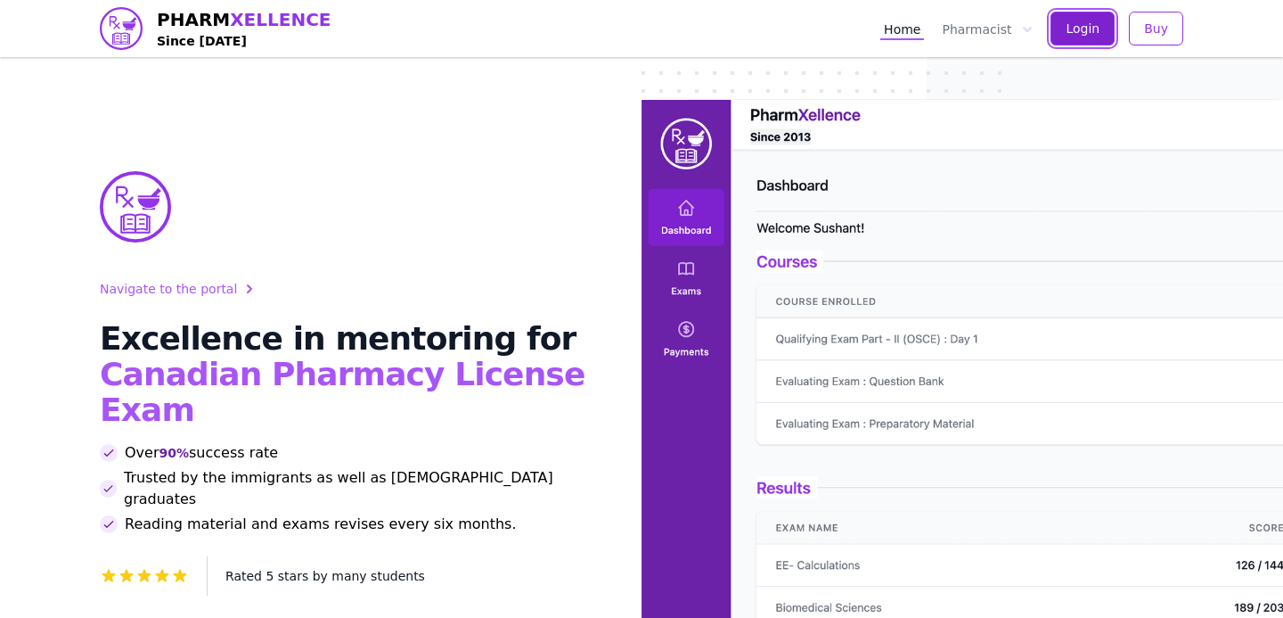
click at [1064, 38] on button "Login" at bounding box center [1083, 29] width 64 height 34
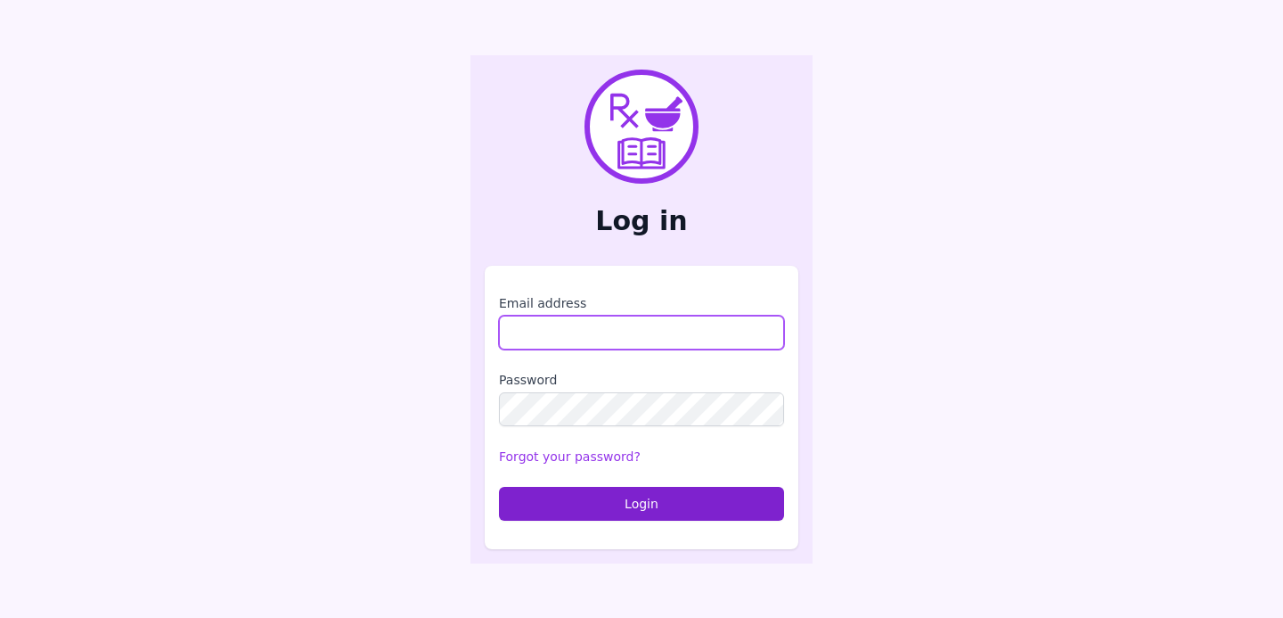
type input "**********"
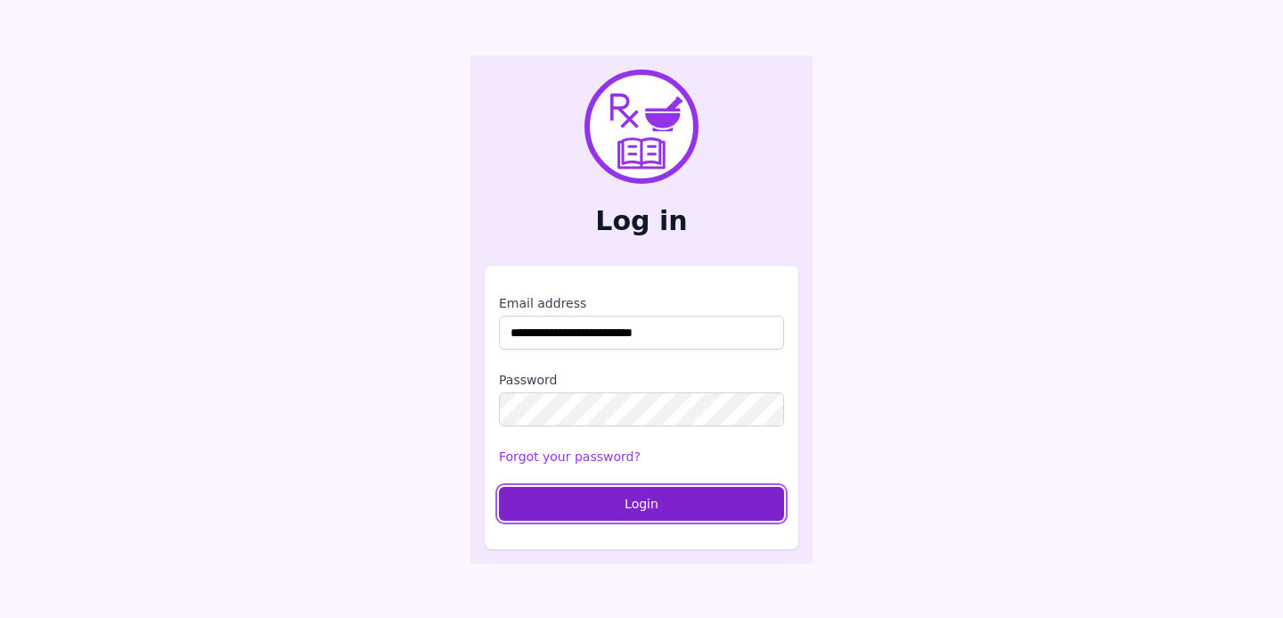
click at [586, 514] on button "Login" at bounding box center [641, 504] width 285 height 34
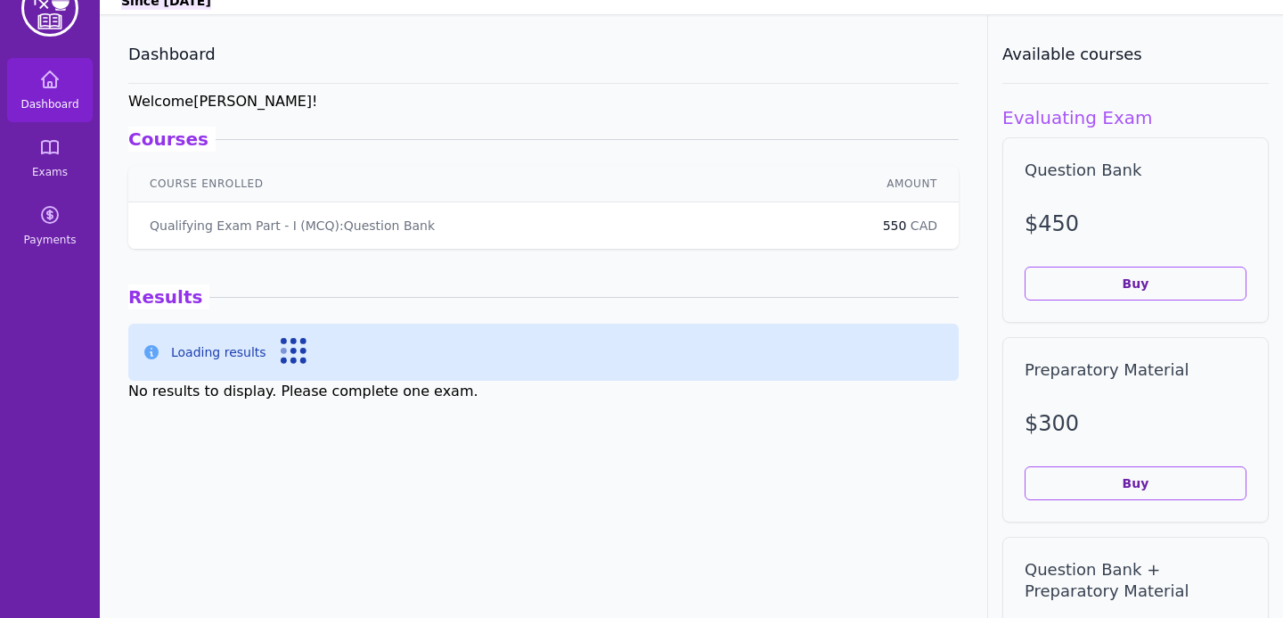
scroll to position [37, 0]
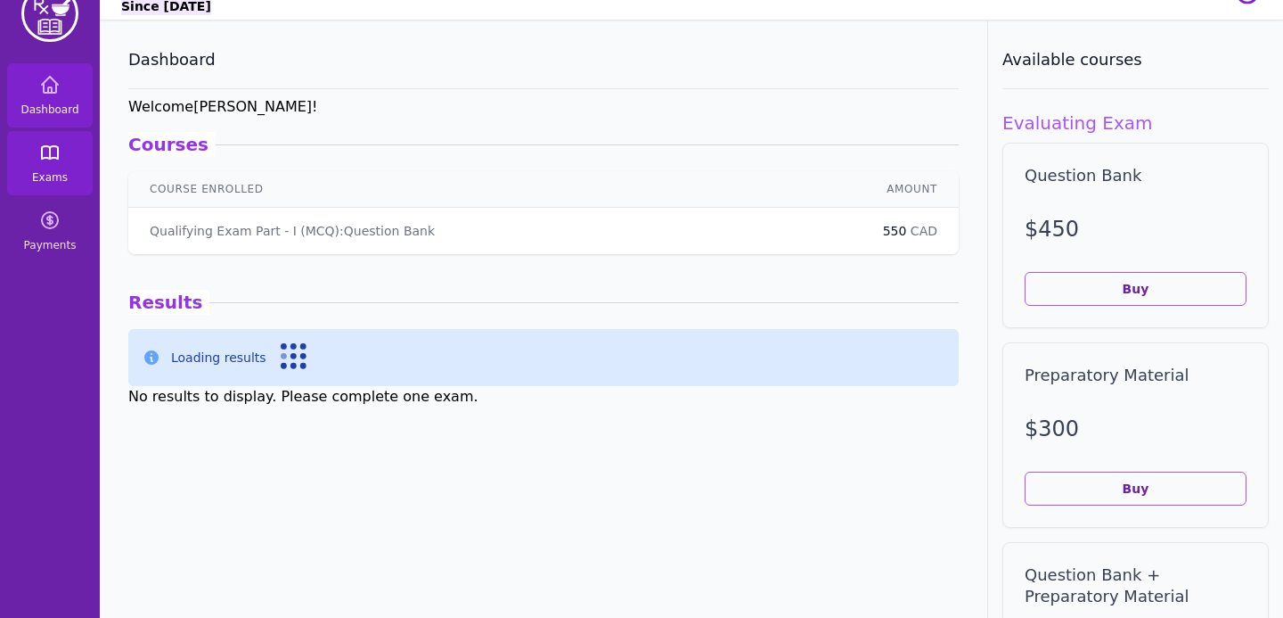
click at [50, 164] on link "Exams" at bounding box center [50, 163] width 86 height 64
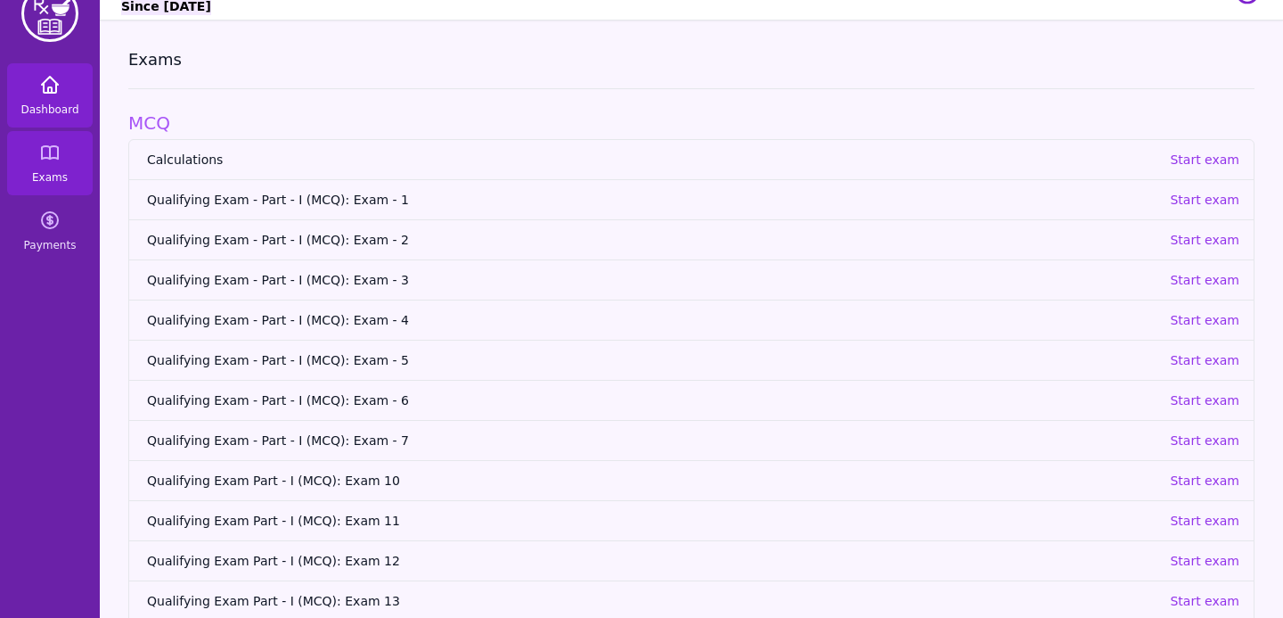
click at [52, 99] on link "Dashboard" at bounding box center [50, 95] width 86 height 64
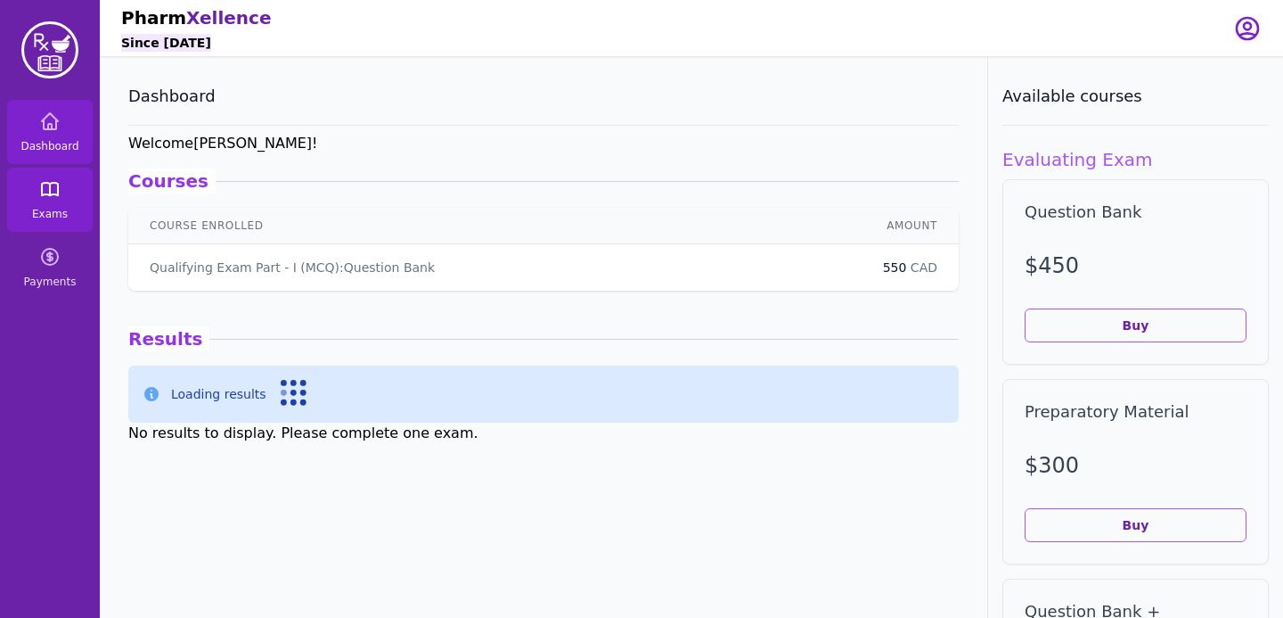
click at [57, 224] on link "Exams" at bounding box center [50, 200] width 86 height 64
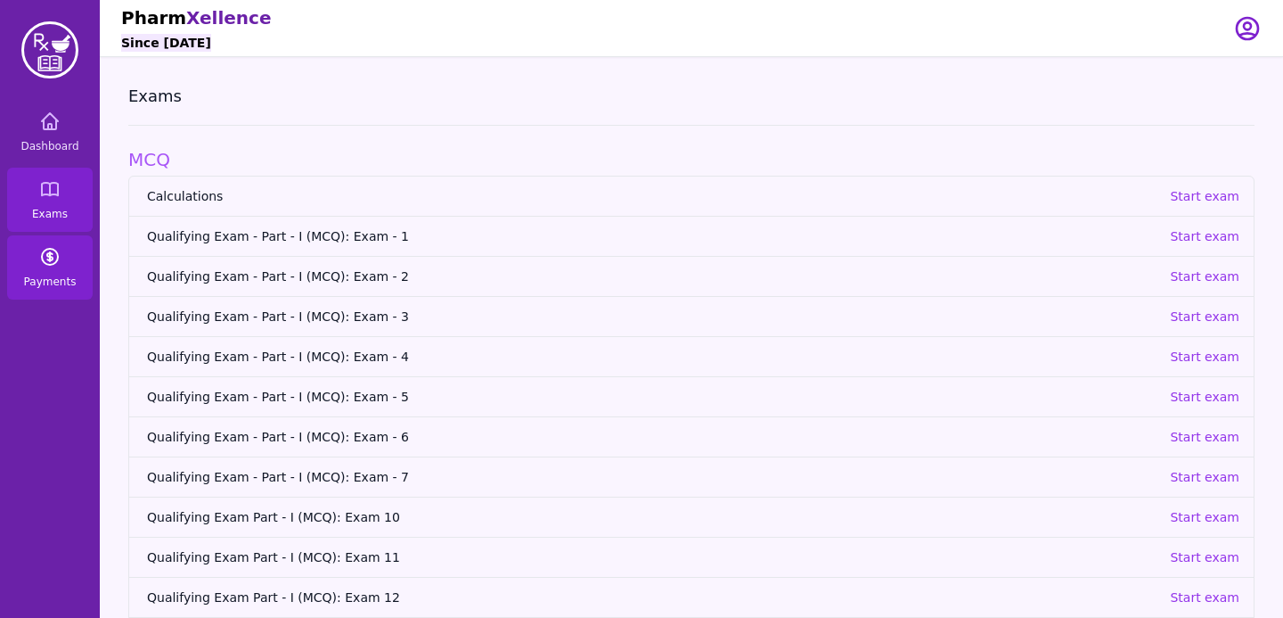
click at [57, 271] on link "Payments" at bounding box center [50, 267] width 86 height 64
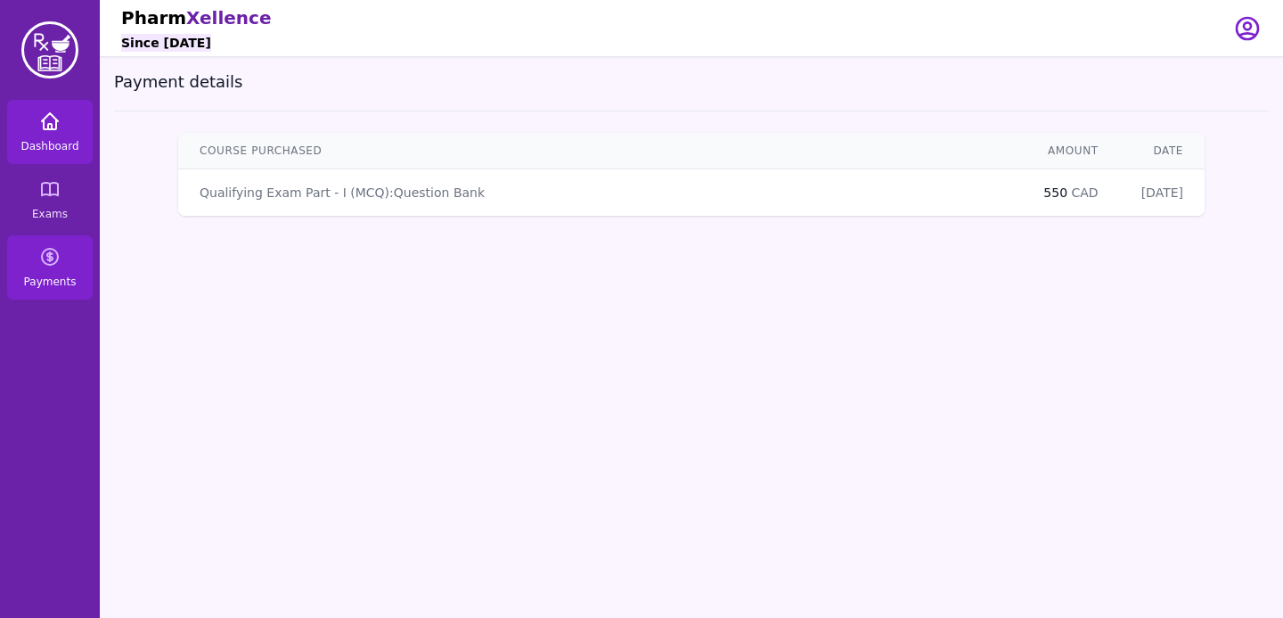
click at [58, 115] on icon at bounding box center [49, 121] width 21 height 21
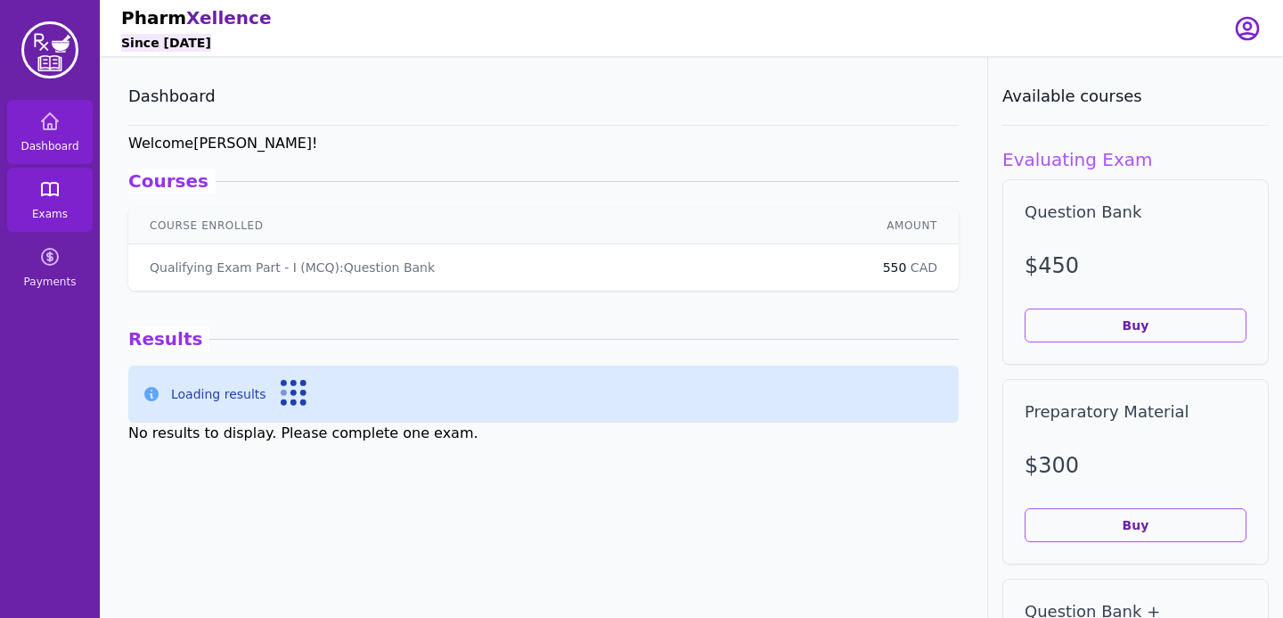
click at [66, 223] on link "Exams" at bounding box center [50, 200] width 86 height 64
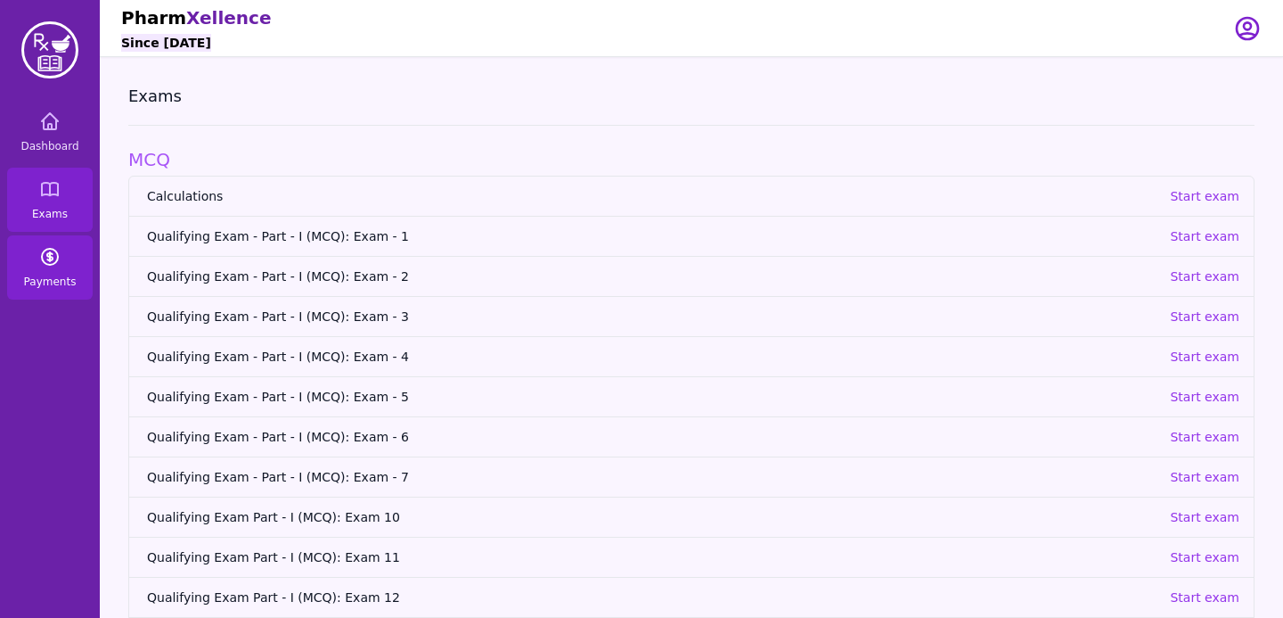
click at [53, 268] on link "Payments" at bounding box center [50, 267] width 86 height 64
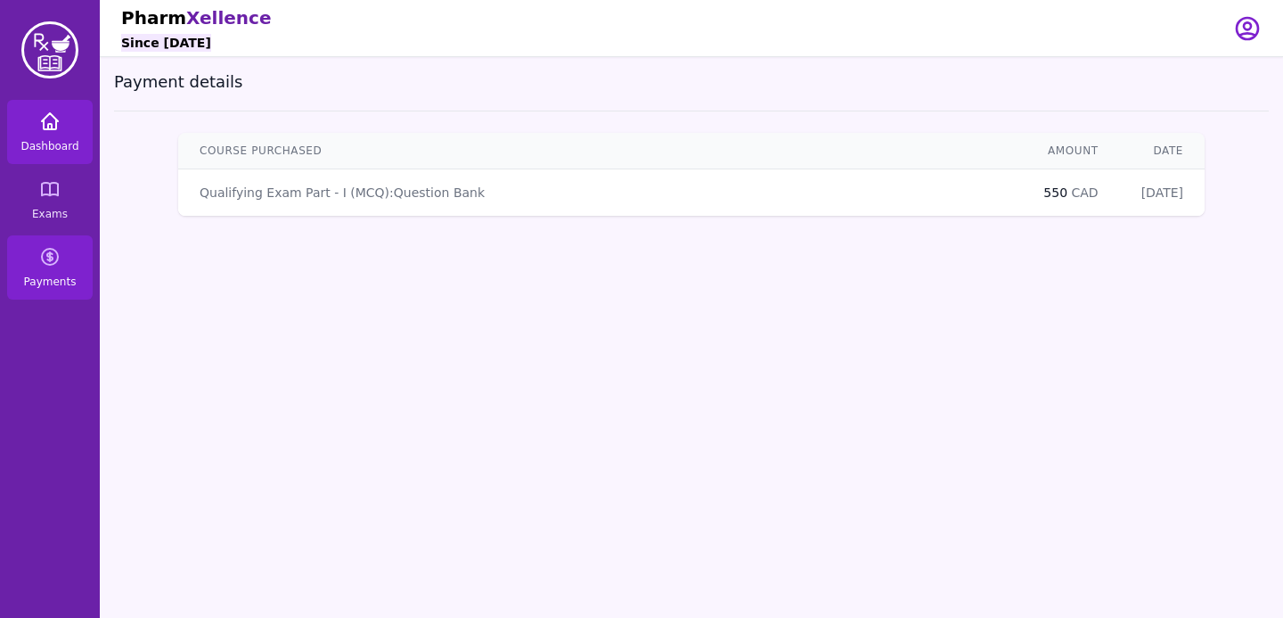
click at [53, 127] on icon at bounding box center [49, 121] width 21 height 21
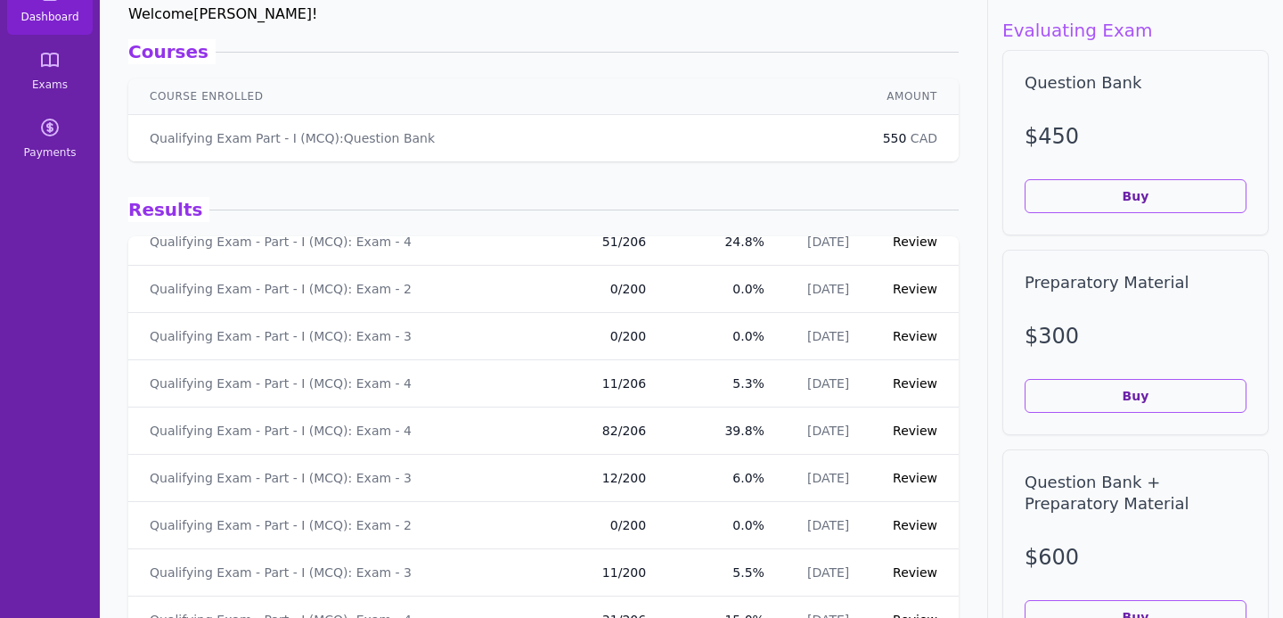
scroll to position [103, 0]
click at [922, 430] on link "Review" at bounding box center [915, 429] width 45 height 14
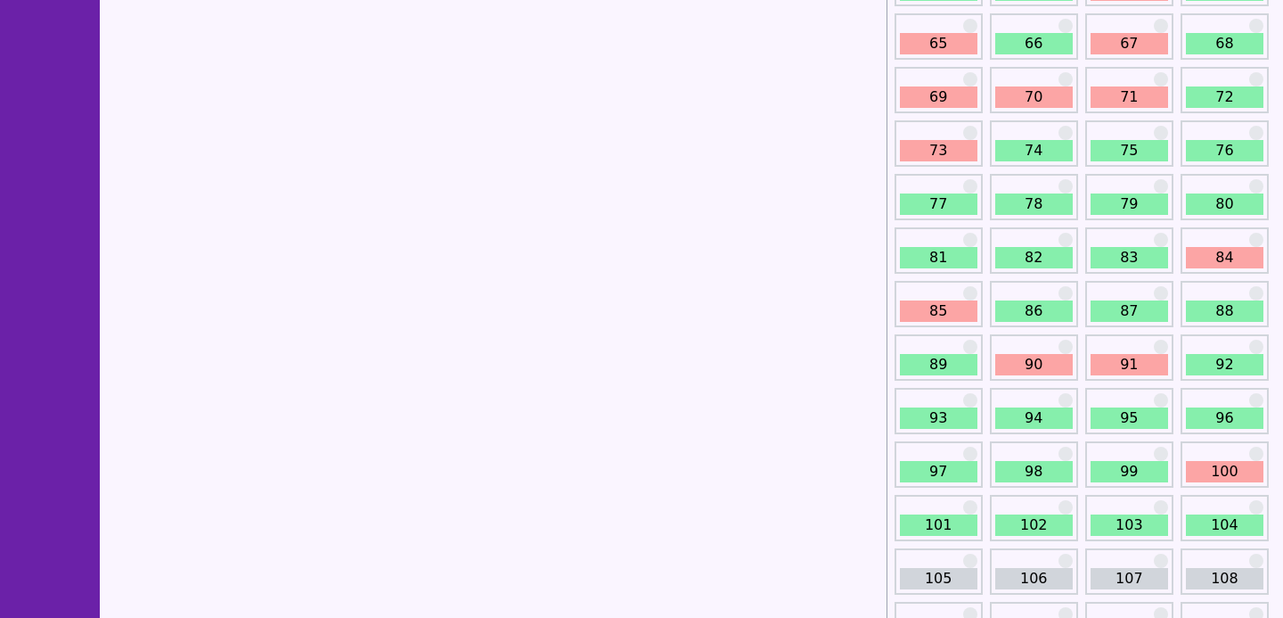
scroll to position [975, 0]
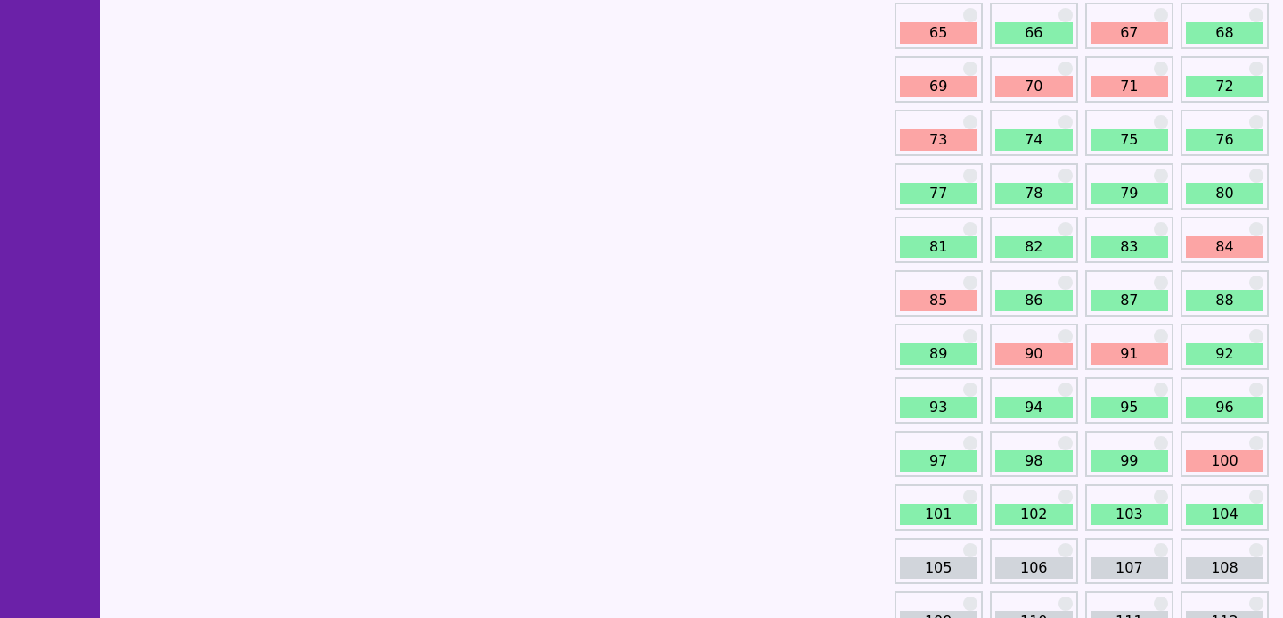
click at [1100, 496] on div "103" at bounding box center [1130, 507] width 88 height 46
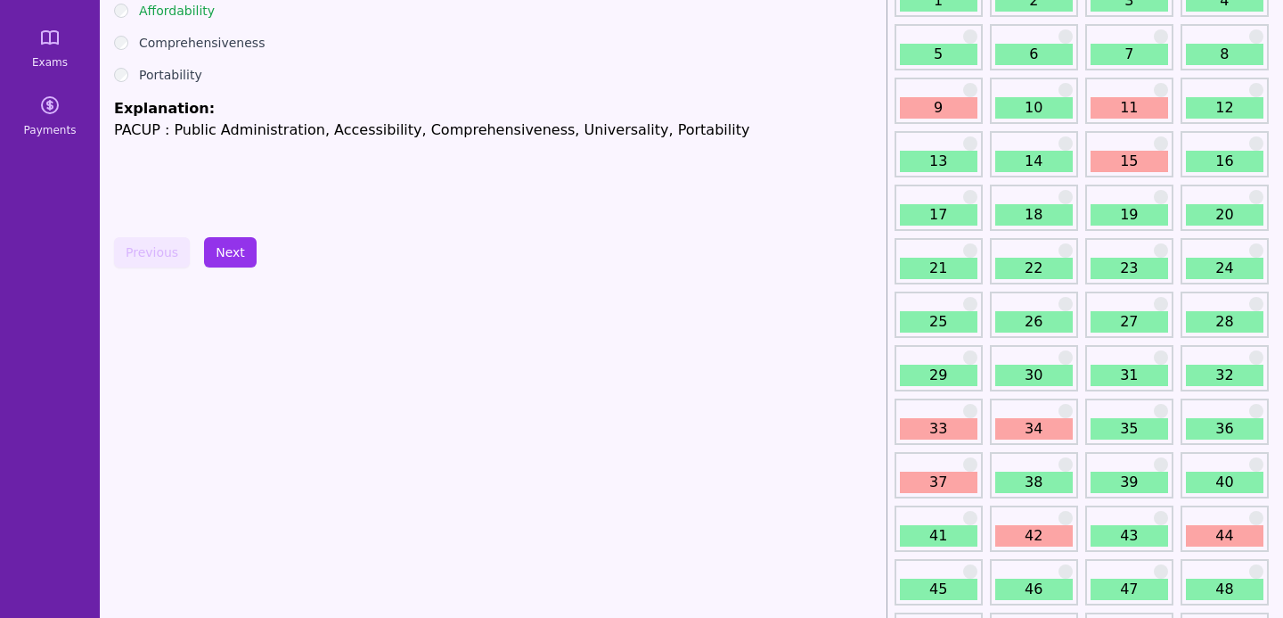
scroll to position [0, 0]
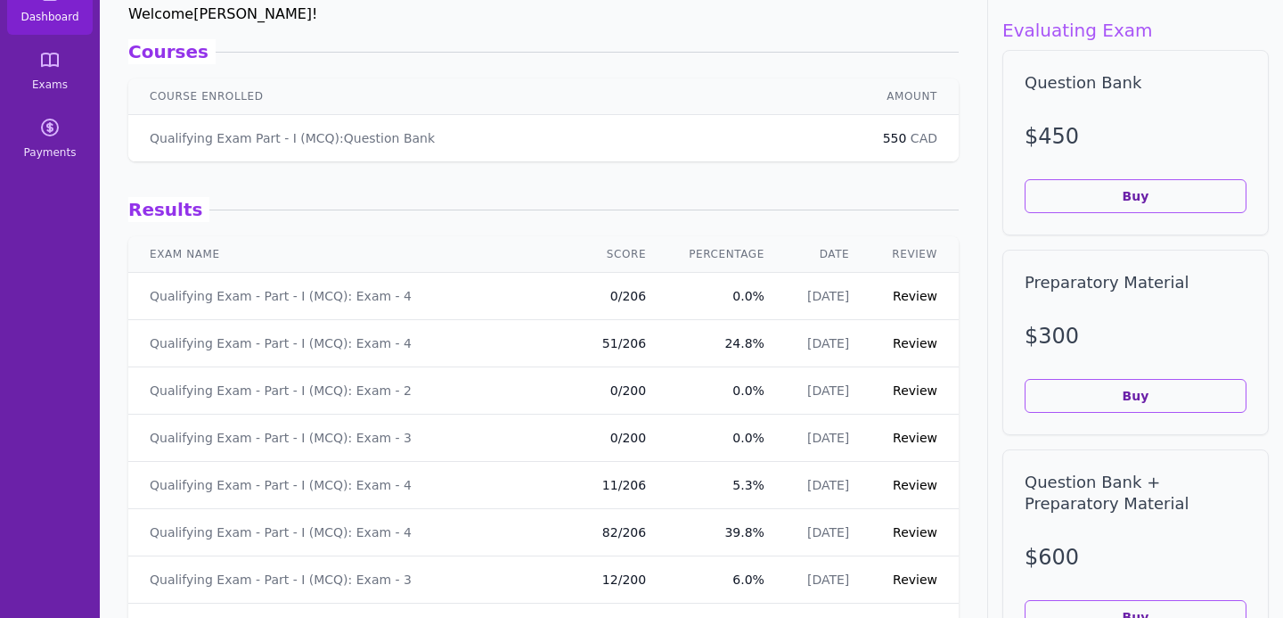
click at [915, 347] on link "Review" at bounding box center [915, 343] width 45 height 14
